Goal: Information Seeking & Learning: Check status

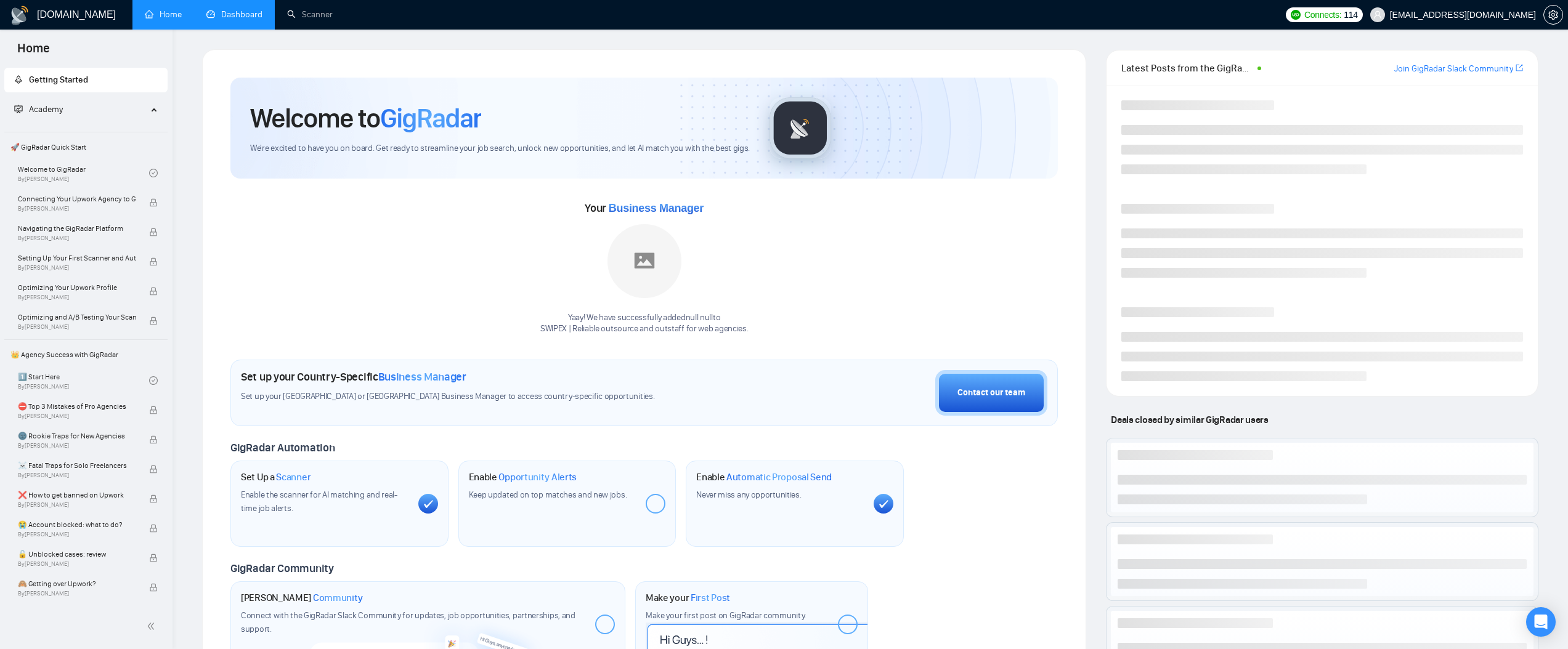
click at [213, 10] on link "Dashboard" at bounding box center [234, 14] width 56 height 10
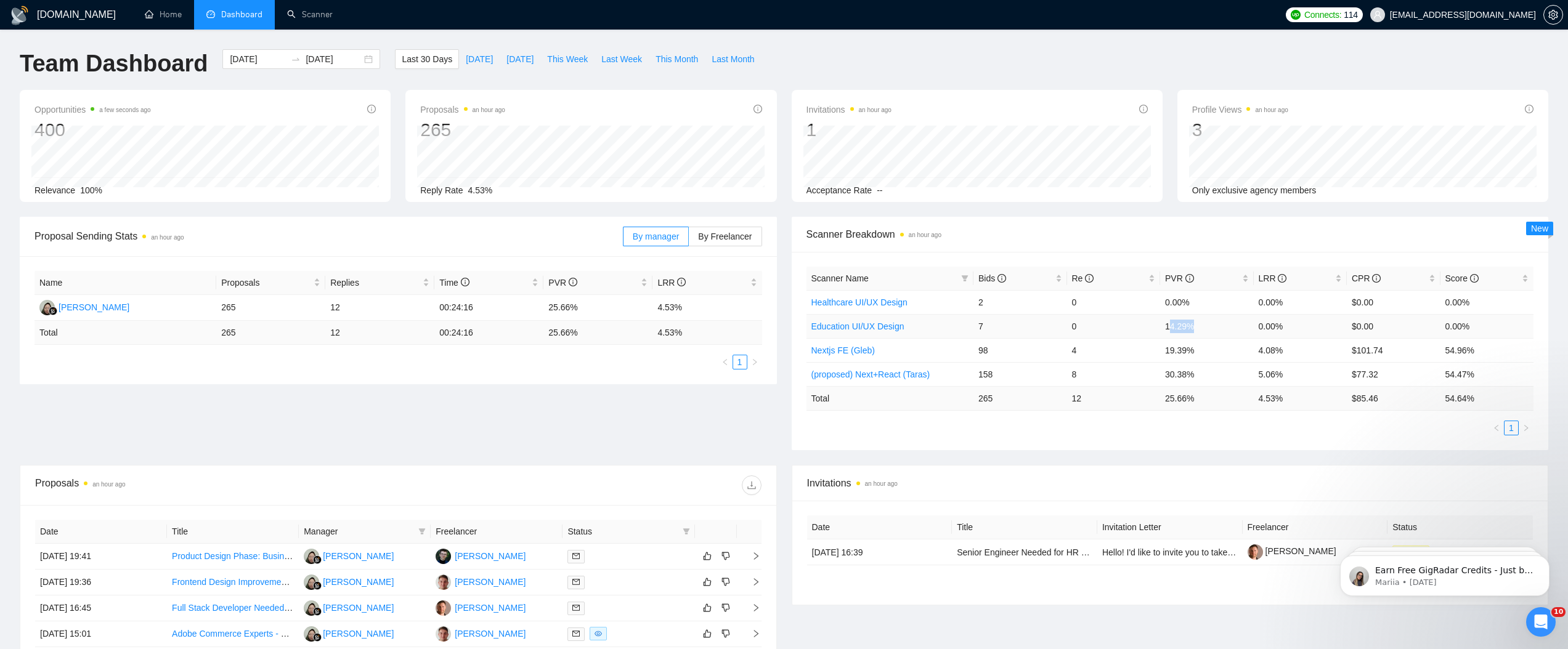
drag, startPoint x: 1172, startPoint y: 333, endPoint x: 1198, endPoint y: 335, distance: 26.1
click at [1193, 335] on td "14.29%" at bounding box center [1206, 326] width 94 height 24
click at [1368, 350] on td "$101.74" at bounding box center [1393, 350] width 94 height 24
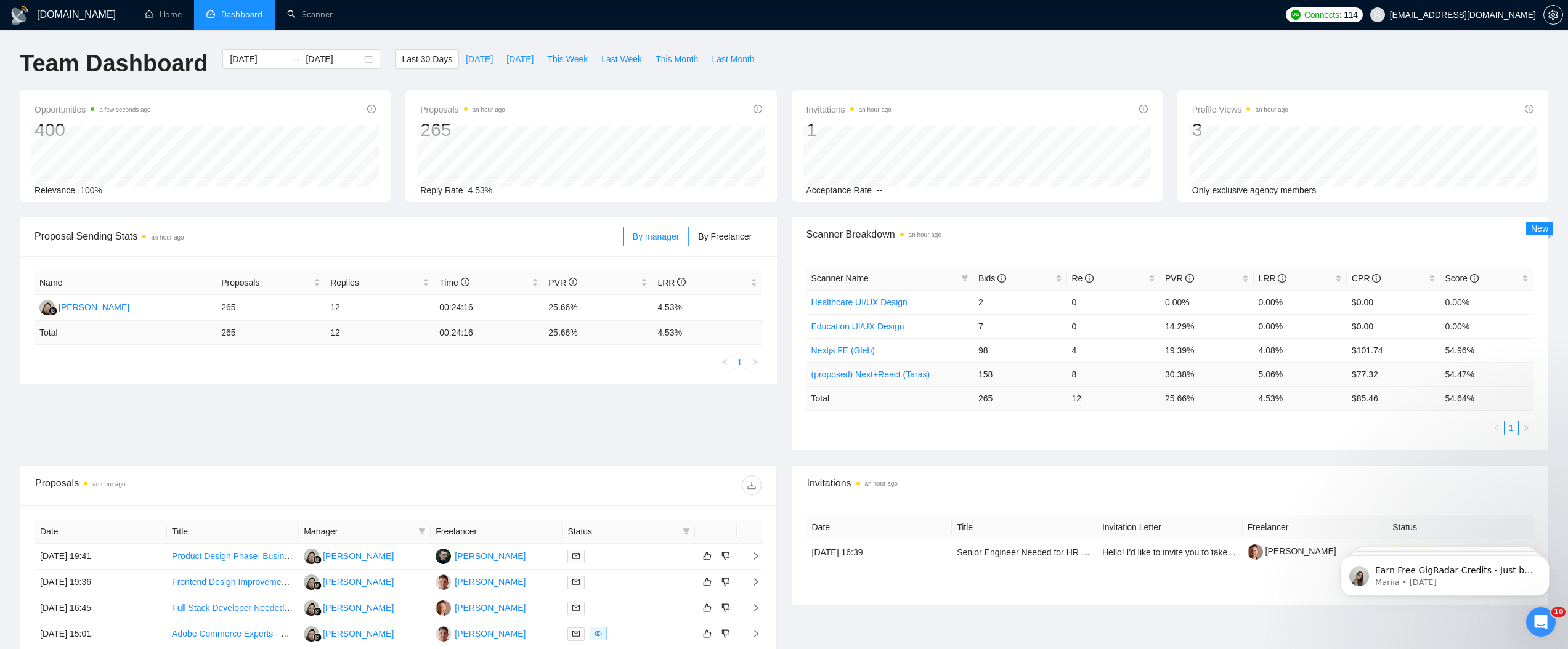
click at [1368, 372] on td "$77.32" at bounding box center [1393, 374] width 94 height 24
